Goal: Task Accomplishment & Management: Use online tool/utility

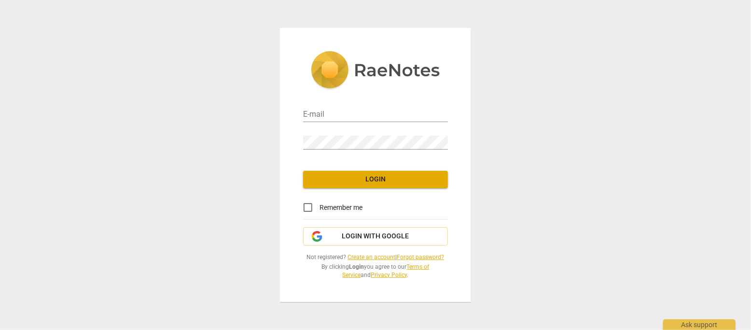
type input "info@3aconsultancy.com"
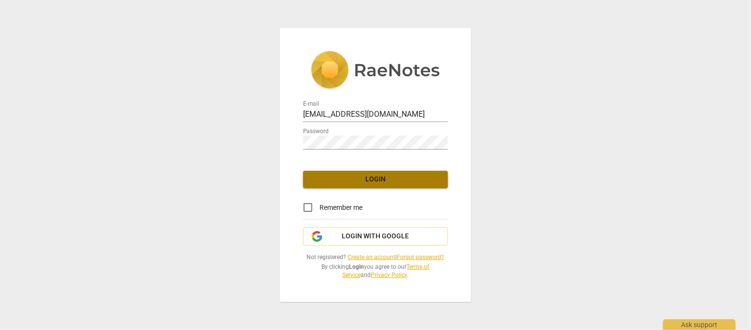
click at [376, 179] on span "Login" at bounding box center [375, 180] width 129 height 10
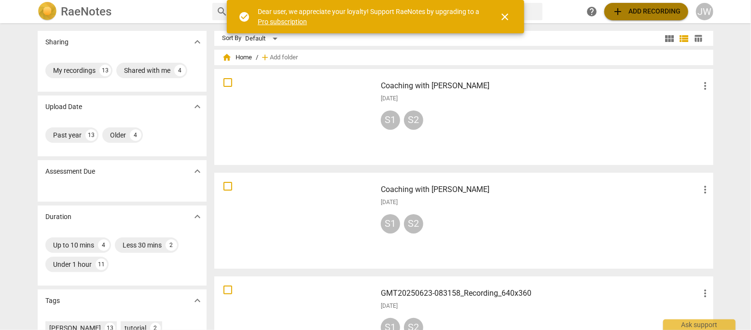
click at [657, 8] on span "add Add recording" at bounding box center [646, 12] width 69 height 12
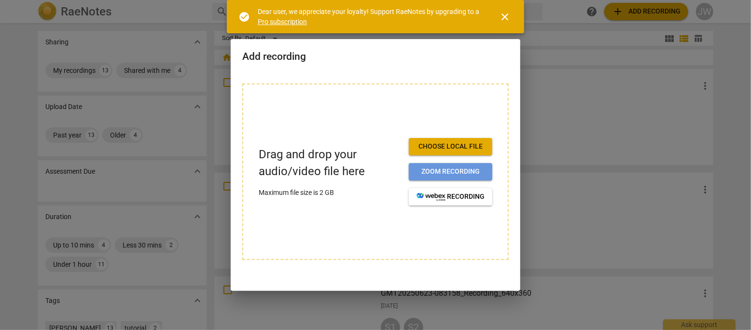
click at [472, 170] on span "Zoom recording" at bounding box center [451, 172] width 68 height 10
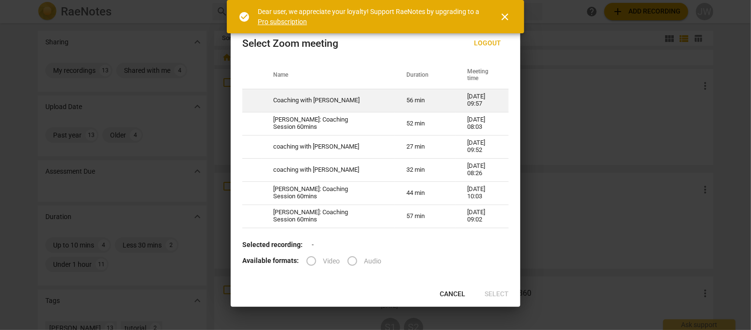
click at [331, 97] on td "Coaching with [PERSON_NAME]" at bounding box center [328, 100] width 133 height 23
radio input "true"
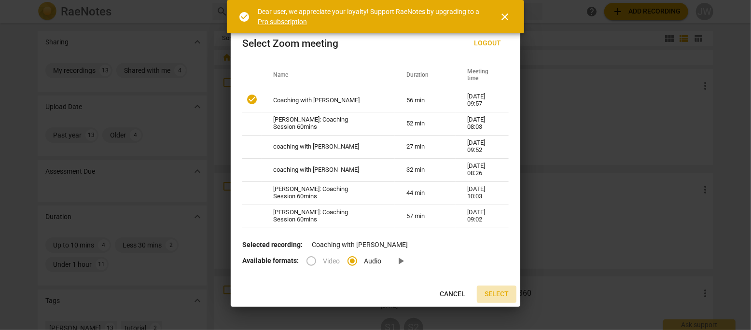
click at [494, 292] on span "Select" at bounding box center [497, 295] width 24 height 10
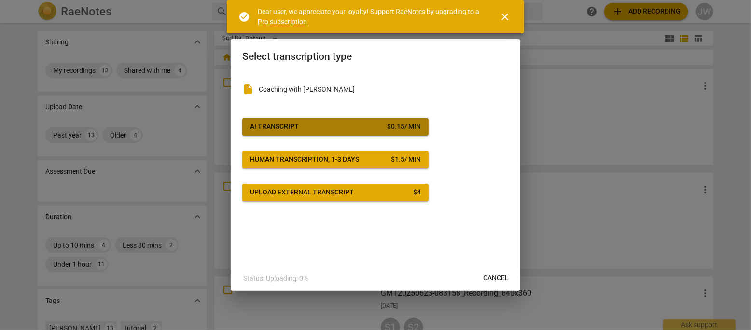
click at [410, 126] on div "$ 0.15 / min" at bounding box center [404, 127] width 34 height 10
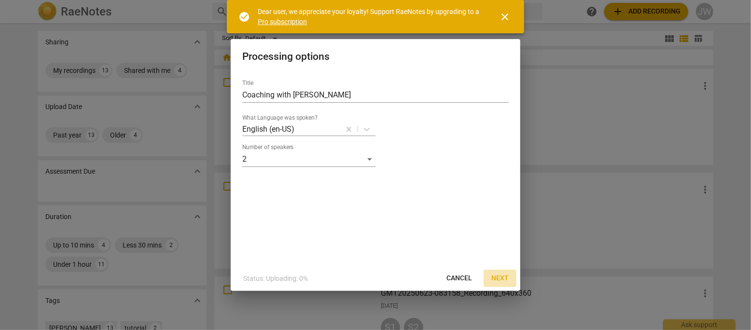
click at [500, 278] on span "Next" at bounding box center [500, 279] width 17 height 10
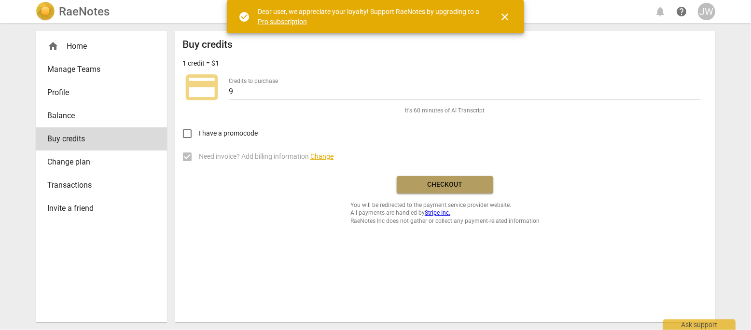
click at [465, 184] on span "Checkout" at bounding box center [445, 185] width 81 height 10
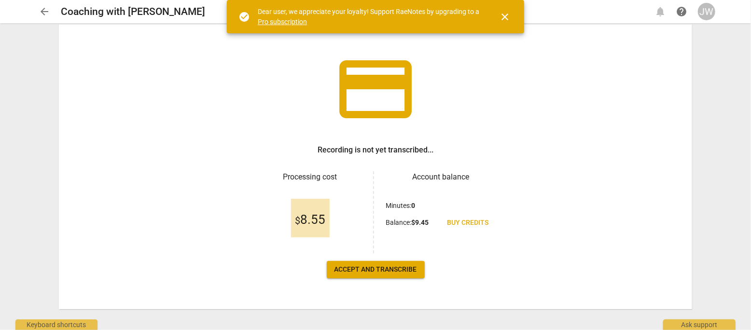
scroll to position [50, 0]
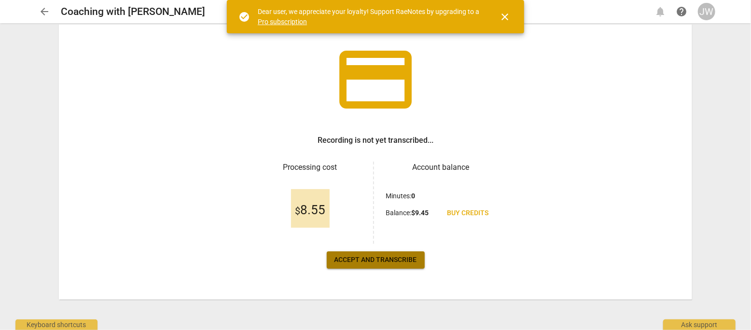
click at [387, 261] on span "Accept and transcribe" at bounding box center [376, 260] width 83 height 10
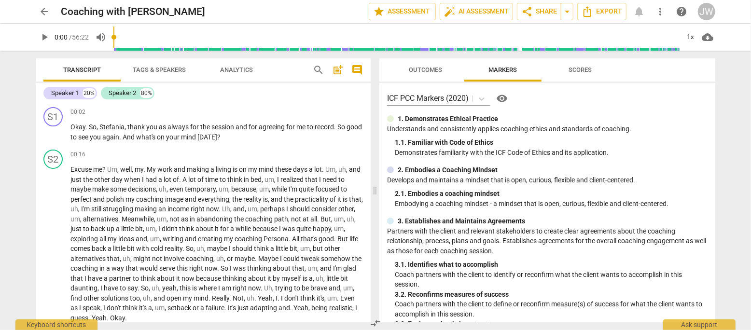
drag, startPoint x: 744, startPoint y: 121, endPoint x: 744, endPoint y: 145, distance: 23.7
click at [744, 145] on div "arrow_back Coaching with [PERSON_NAME] edit star Assessment auto_fix_high AI As…" at bounding box center [375, 165] width 751 height 330
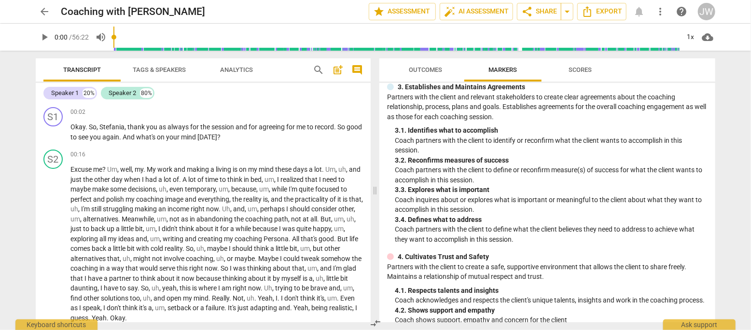
scroll to position [142, 0]
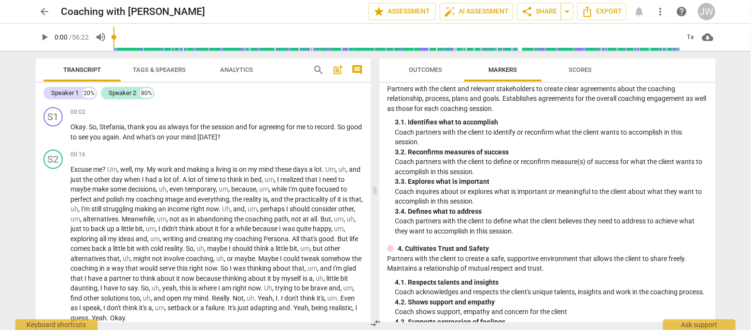
drag, startPoint x: 744, startPoint y: 83, endPoint x: 744, endPoint y: 111, distance: 28.0
click at [744, 111] on div "arrow_back Coaching with [PERSON_NAME] edit star Assessment auto_fix_high AI As…" at bounding box center [375, 165] width 751 height 330
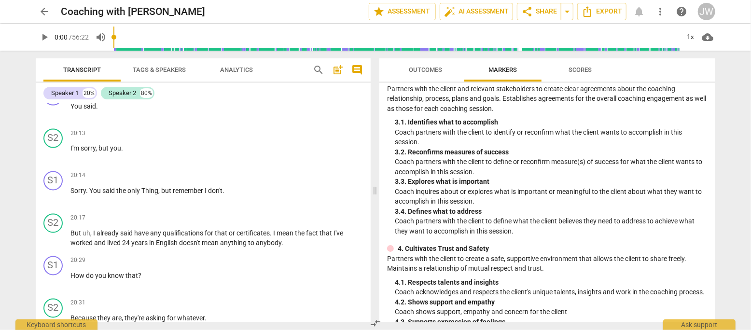
scroll to position [3082, 0]
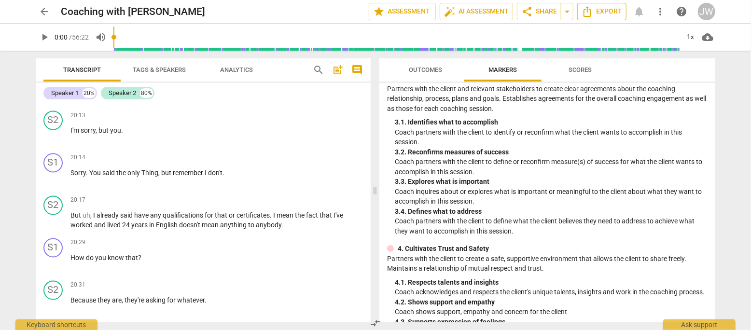
click at [604, 10] on span "Export" at bounding box center [602, 12] width 41 height 12
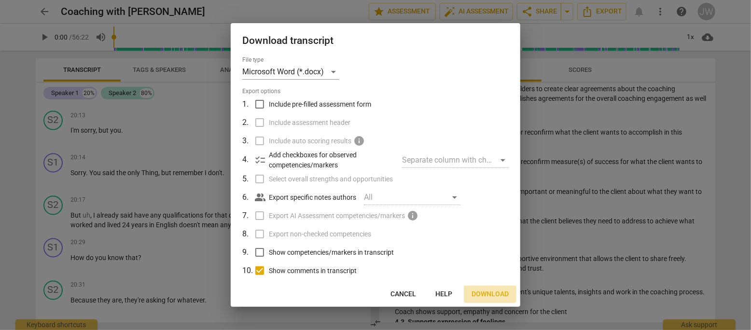
click at [498, 295] on span "Download" at bounding box center [490, 295] width 37 height 10
